Goal: Information Seeking & Learning: Learn about a topic

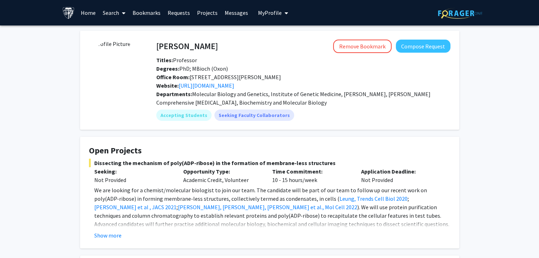
click at [88, 13] on link "Home" at bounding box center [88, 12] width 22 height 25
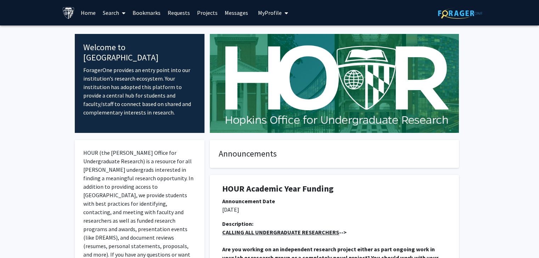
click at [124, 14] on icon at bounding box center [124, 13] width 4 height 6
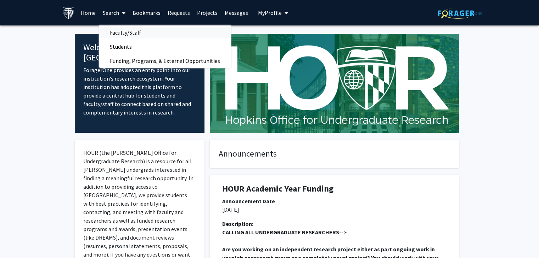
click at [124, 33] on span "Faculty/Staff" at bounding box center [125, 32] width 52 height 14
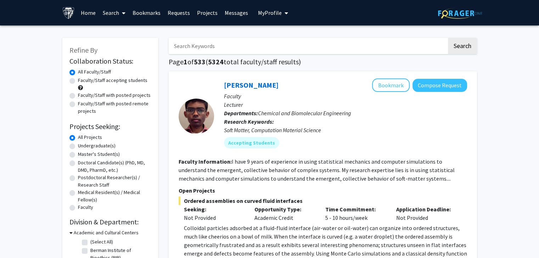
click at [78, 81] on label "Faculty/Staff accepting students" at bounding box center [112, 80] width 69 height 7
click at [78, 81] on input "Faculty/Staff accepting students" at bounding box center [80, 79] width 5 height 5
radio input "true"
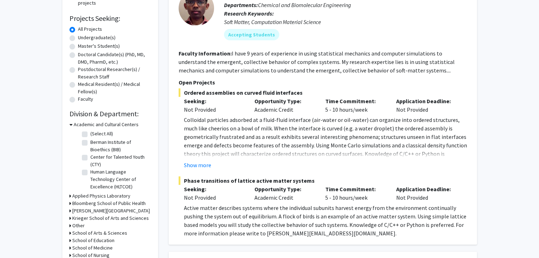
scroll to position [142, 0]
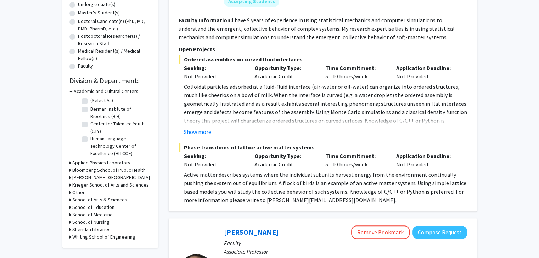
click at [89, 172] on h3 "Bloomberg School of Public Health" at bounding box center [108, 170] width 73 height 7
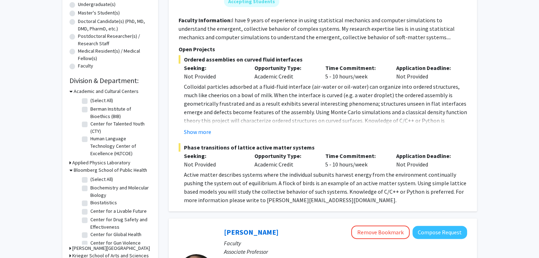
click at [90, 180] on label "(Select All)" at bounding box center [101, 179] width 23 height 7
click at [90, 180] on input "(Select All)" at bounding box center [92, 178] width 5 height 5
checkbox input "true"
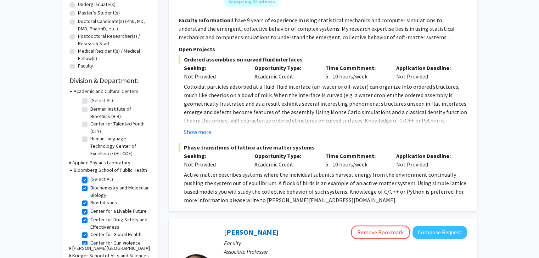
checkbox input "true"
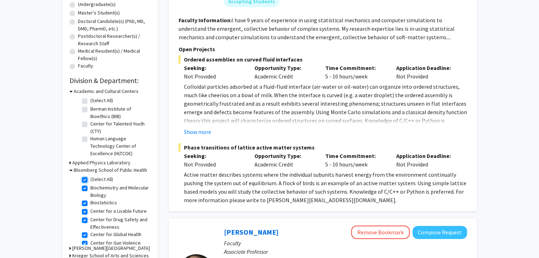
checkbox input "true"
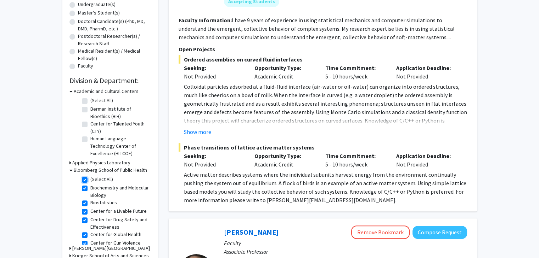
checkbox input "true"
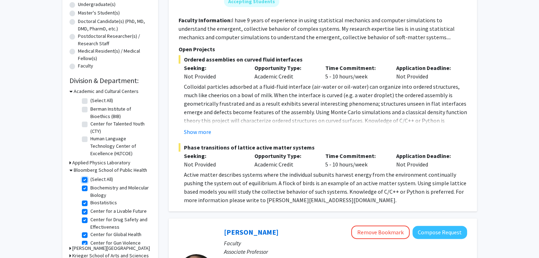
checkbox input "true"
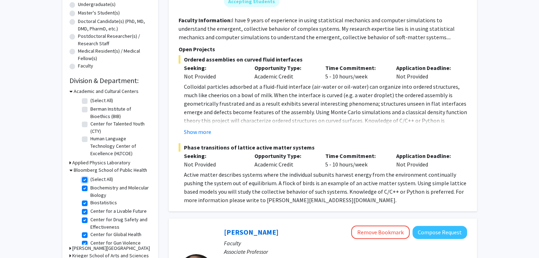
checkbox input "true"
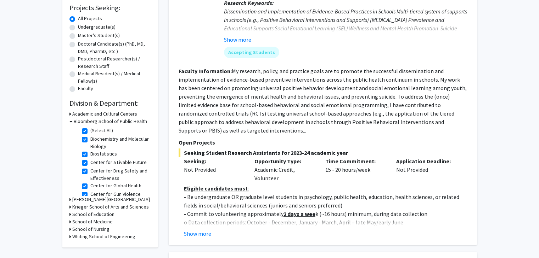
scroll to position [142, 0]
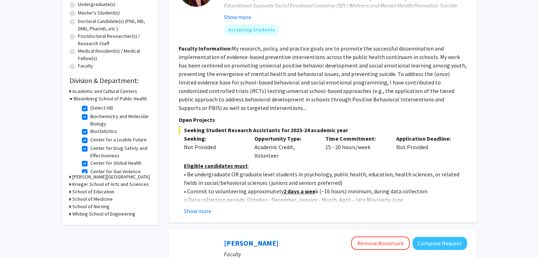
click at [103, 200] on h3 "School of Medicine" at bounding box center [92, 199] width 40 height 7
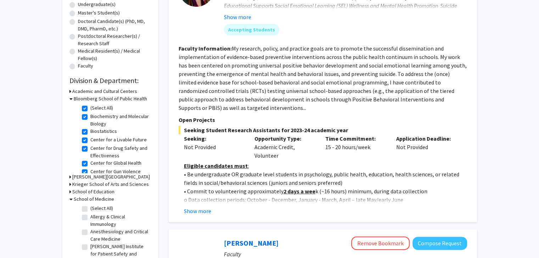
click at [90, 209] on label "(Select All)" at bounding box center [101, 208] width 23 height 7
click at [90, 209] on input "(Select All)" at bounding box center [92, 207] width 5 height 5
checkbox input "true"
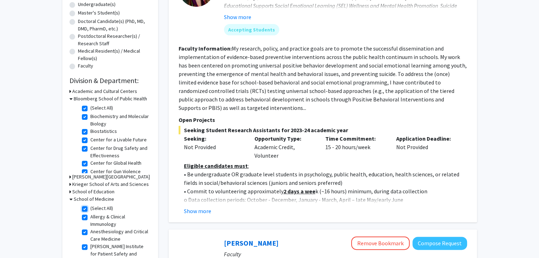
checkbox input "true"
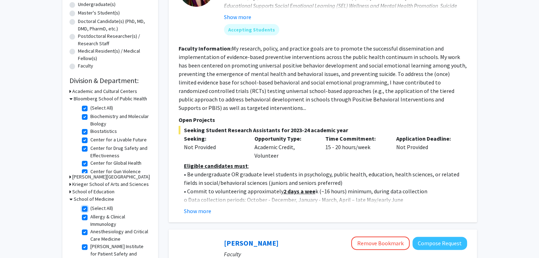
checkbox input "true"
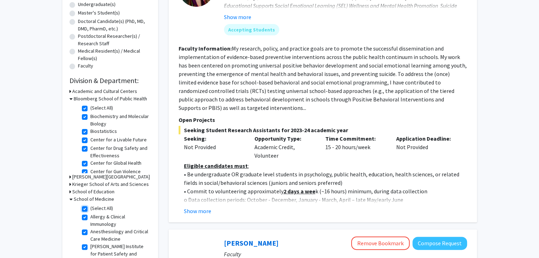
checkbox input "true"
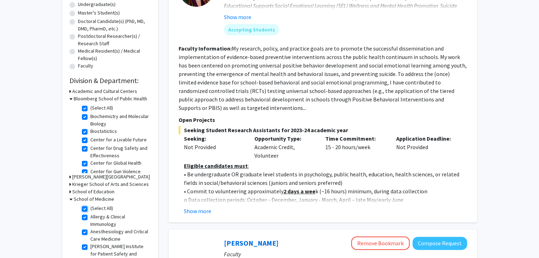
checkbox input "true"
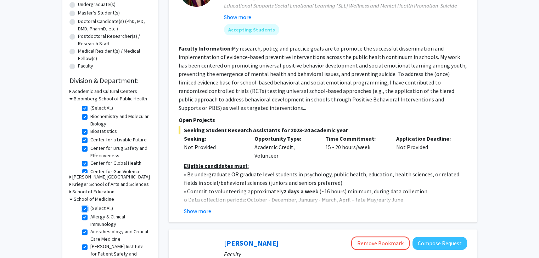
checkbox input "true"
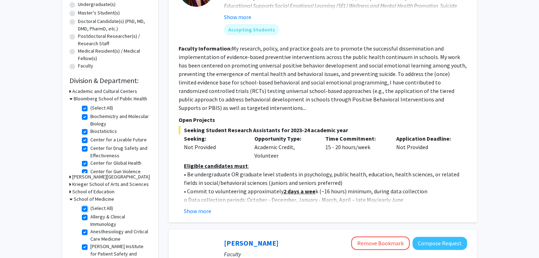
checkbox input "true"
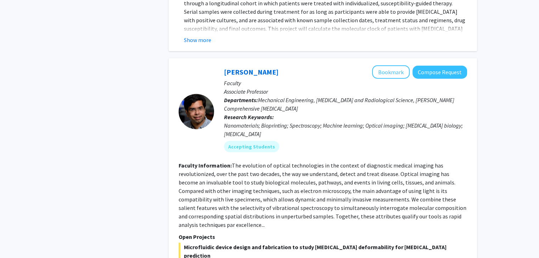
scroll to position [1629, 0]
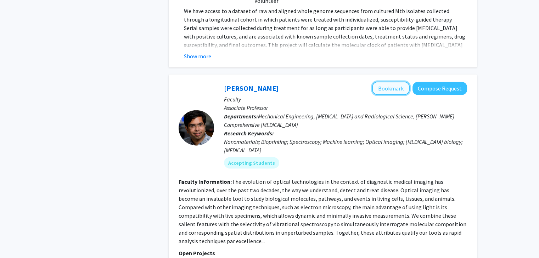
click at [391, 82] on button "Bookmark" at bounding box center [391, 88] width 38 height 13
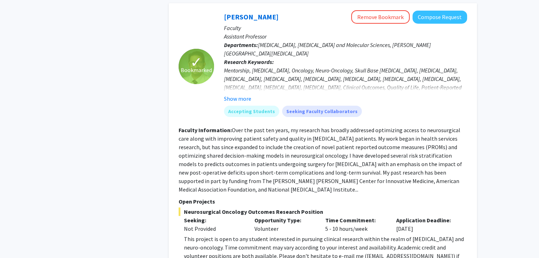
scroll to position [2585, 0]
